Goal: Check status

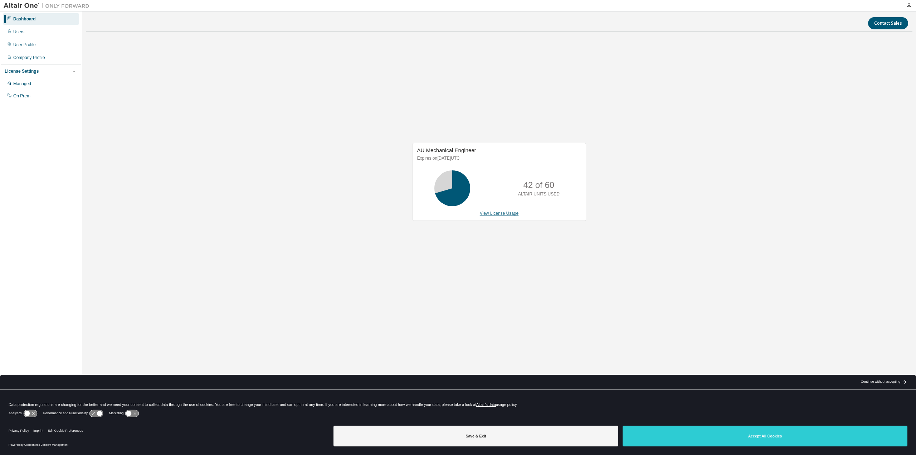
click at [491, 215] on link "View License Usage" at bounding box center [499, 213] width 39 height 5
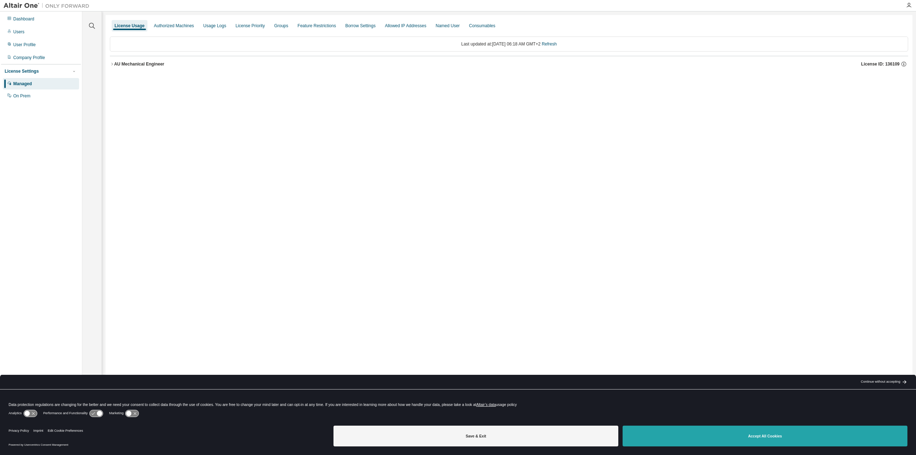
click at [764, 433] on button "Accept All Cookies" at bounding box center [764, 435] width 285 height 21
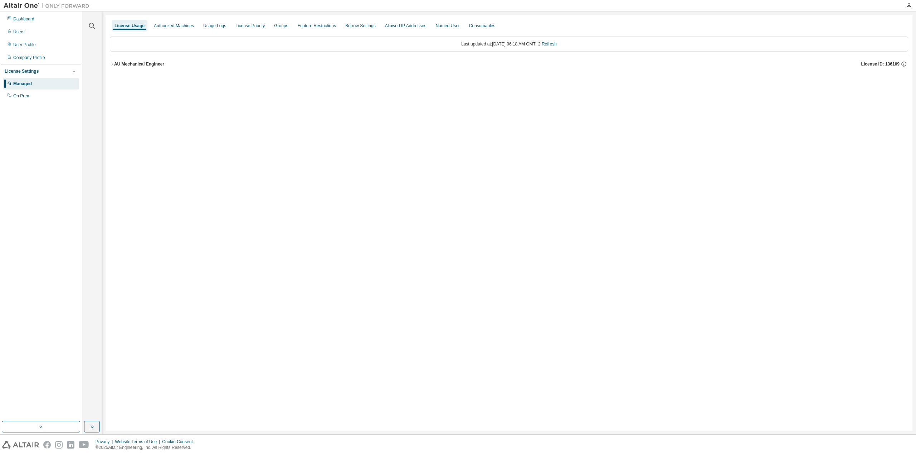
click at [116, 64] on div "AU Mechanical Engineer" at bounding box center [139, 64] width 50 height 6
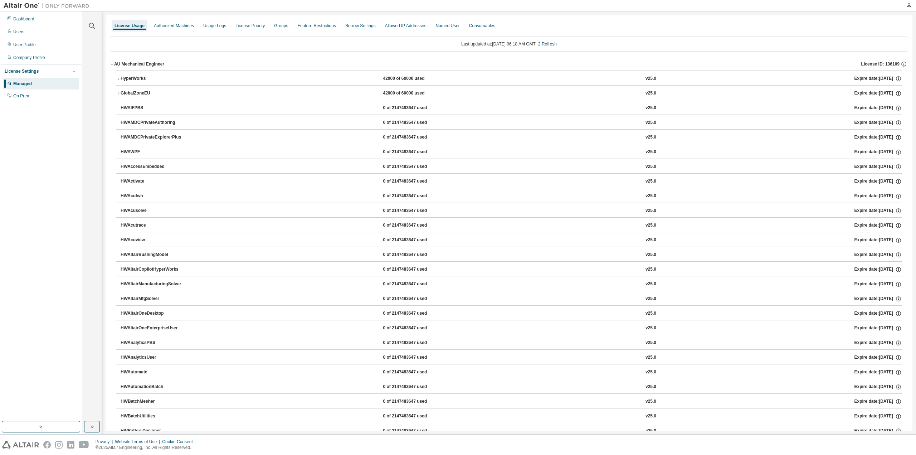
click at [123, 78] on div "HyperWorks" at bounding box center [153, 78] width 64 height 6
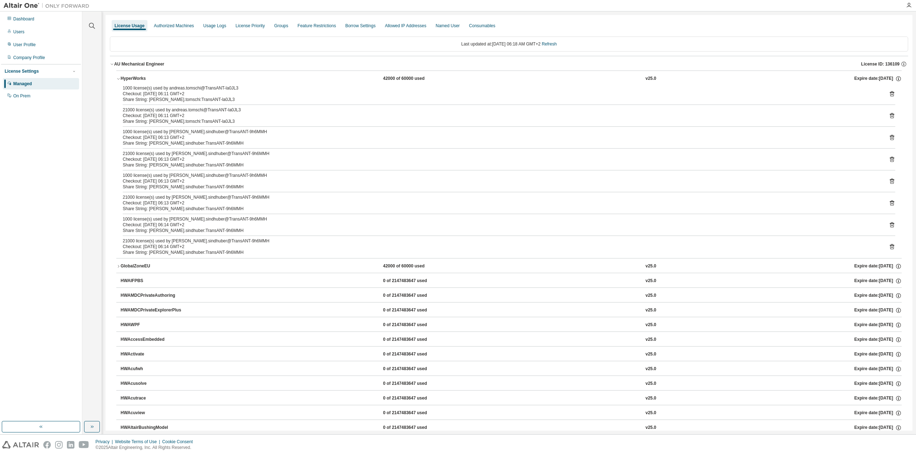
click at [137, 267] on div "GlobalZoneEU" at bounding box center [153, 266] width 64 height 6
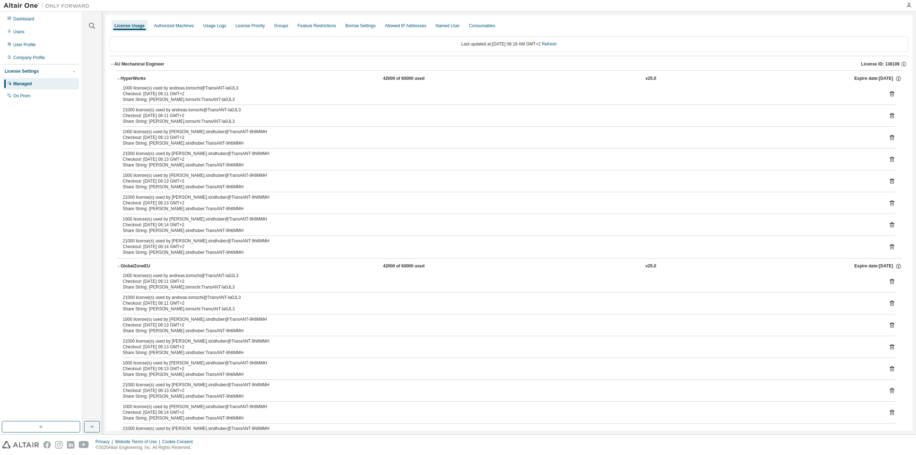
click at [124, 77] on div "HyperWorks" at bounding box center [153, 78] width 64 height 6
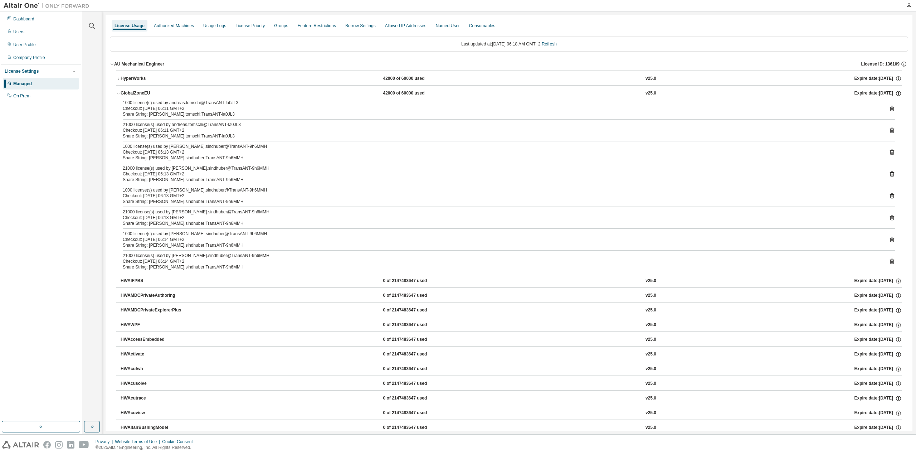
click at [124, 92] on div "GlobalZoneEU" at bounding box center [153, 93] width 64 height 6
